Goal: Task Accomplishment & Management: Manage account settings

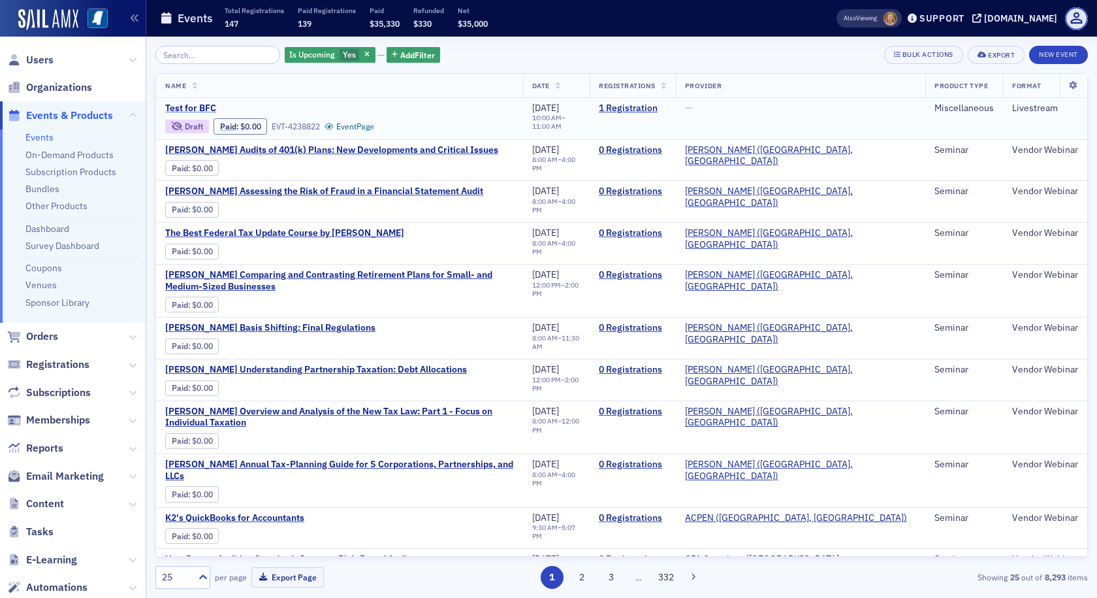
click at [203, 104] on span "Test for BFC" at bounding box center [274, 109] width 219 height 12
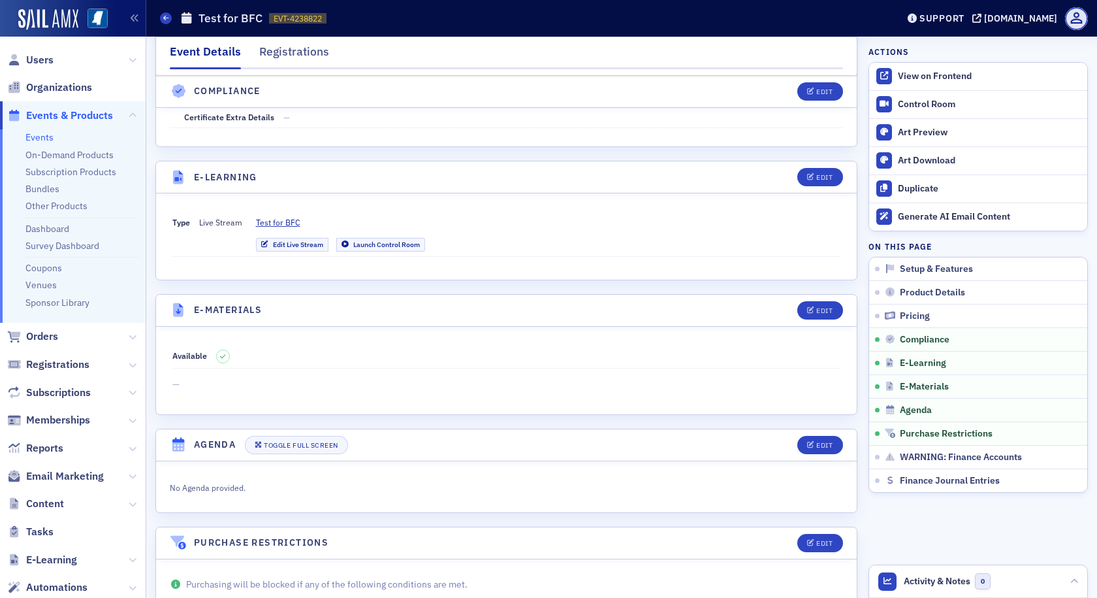
scroll to position [1635, 0]
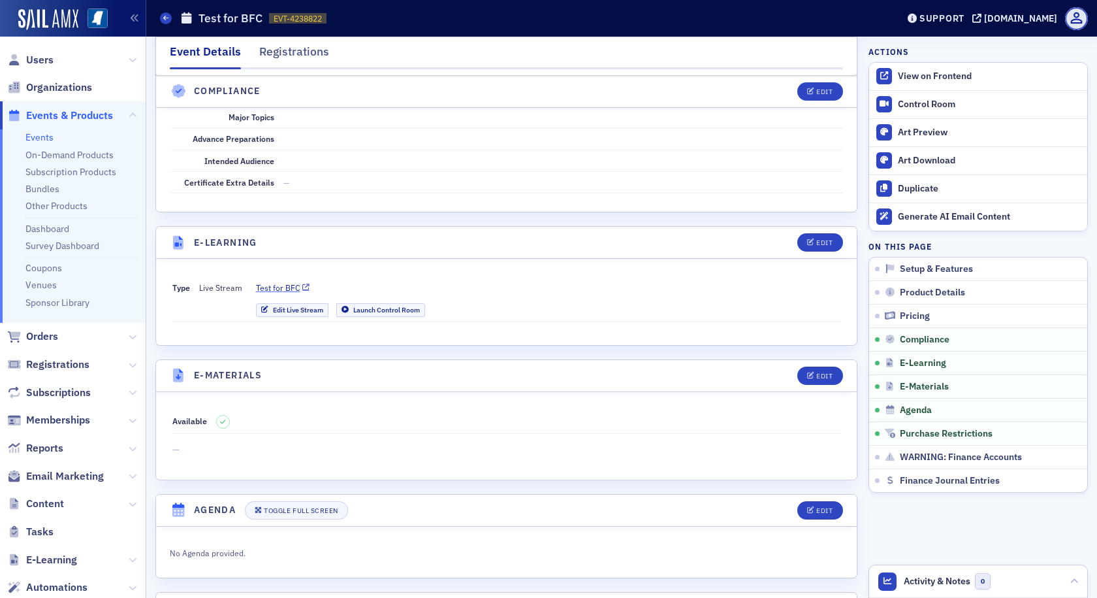
click at [284, 289] on span "Test for BFC" at bounding box center [278, 287] width 44 height 12
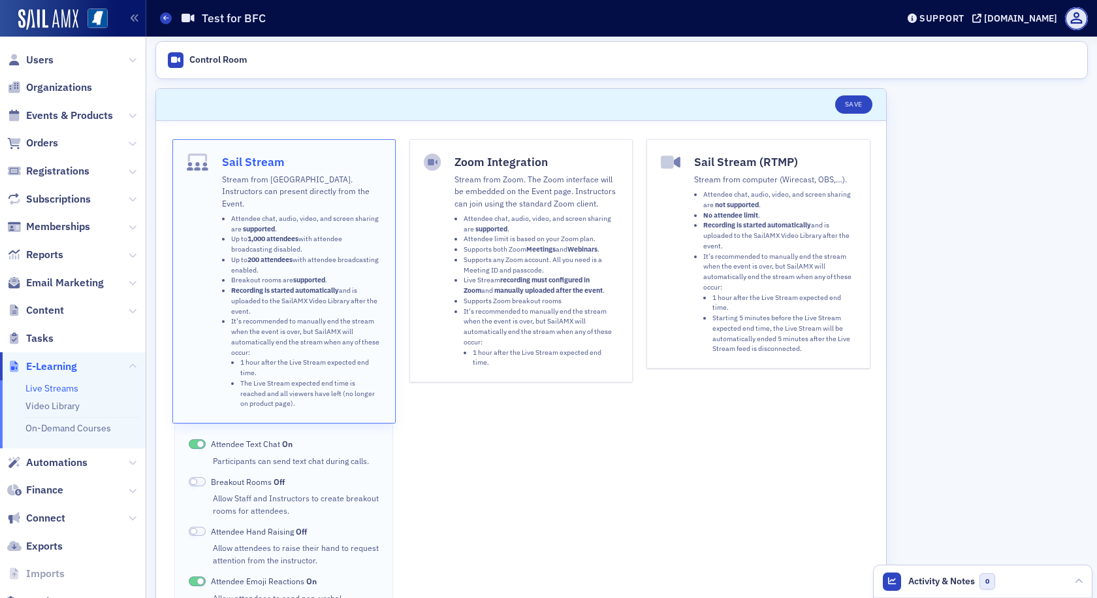
click at [315, 285] on strong "Recording is started automatically" at bounding box center [285, 289] width 108 height 9
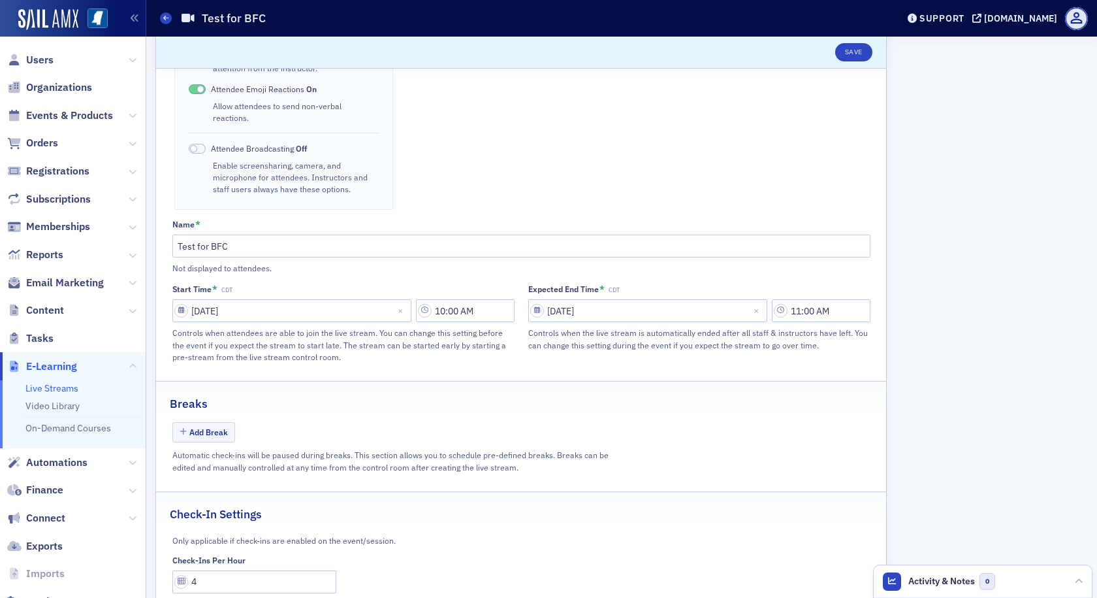
scroll to position [509, 0]
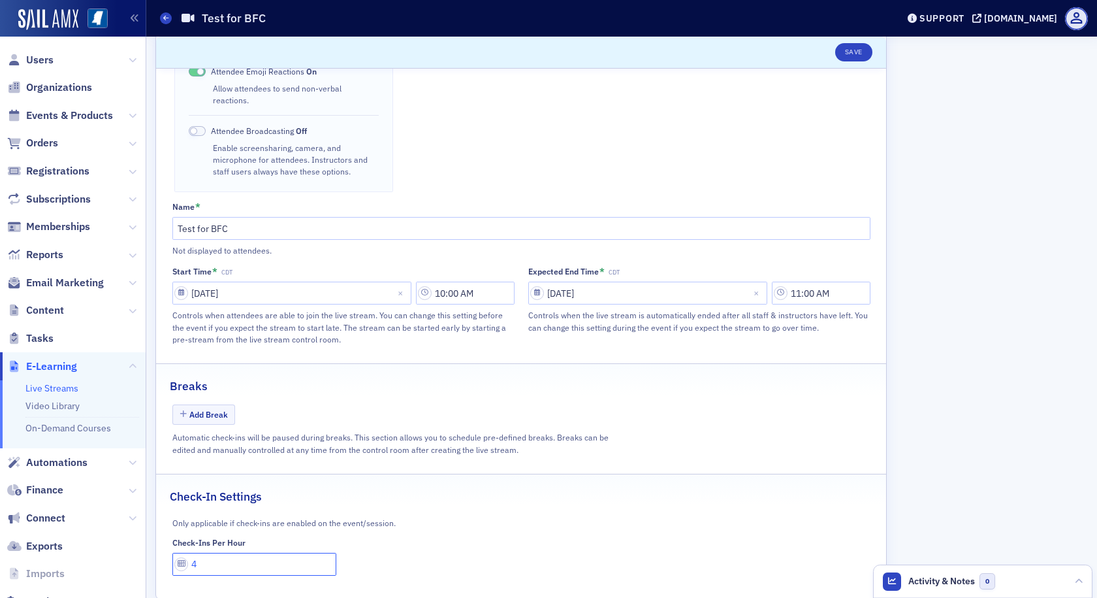
click at [197, 552] on input "4" at bounding box center [254, 563] width 165 height 23
type input "1"
click at [844, 56] on button "Save" at bounding box center [853, 52] width 37 height 18
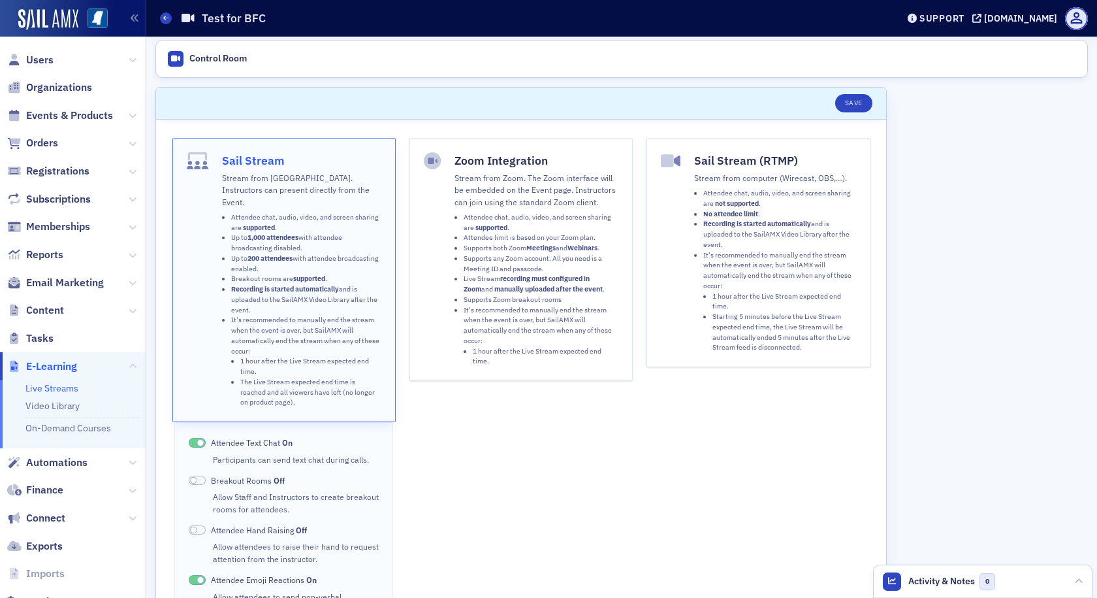
scroll to position [0, 0]
click at [191, 57] on div "Control Room" at bounding box center [217, 60] width 57 height 12
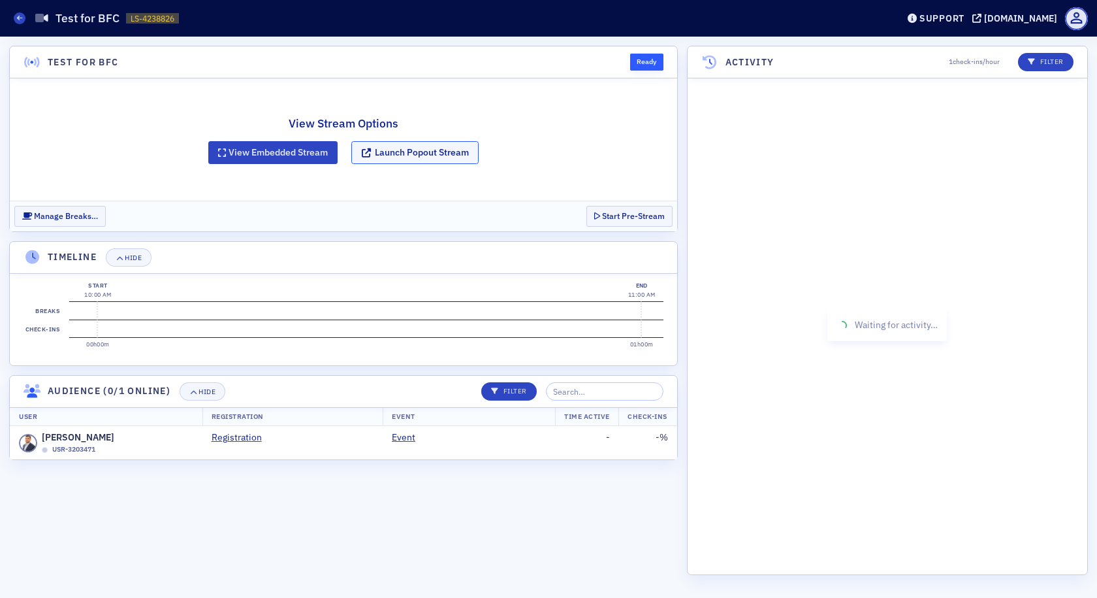
click at [399, 154] on button "Launch Popout Stream" at bounding box center [414, 152] width 127 height 23
